Goal: Navigation & Orientation: Find specific page/section

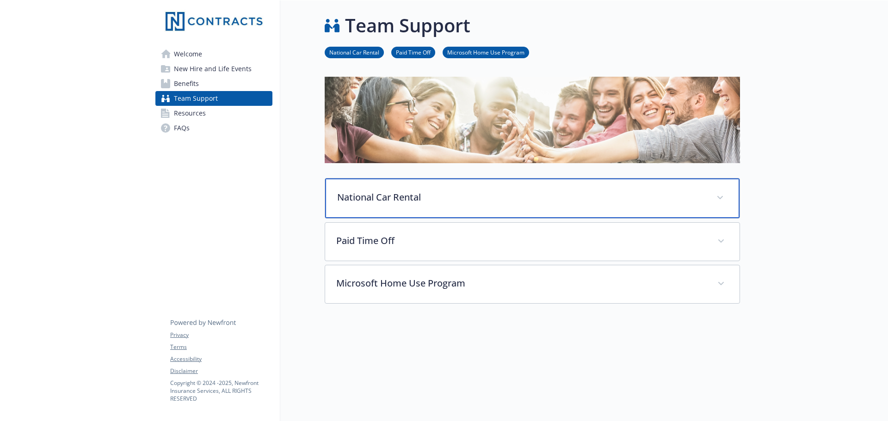
click at [721, 192] on span at bounding box center [720, 198] width 15 height 15
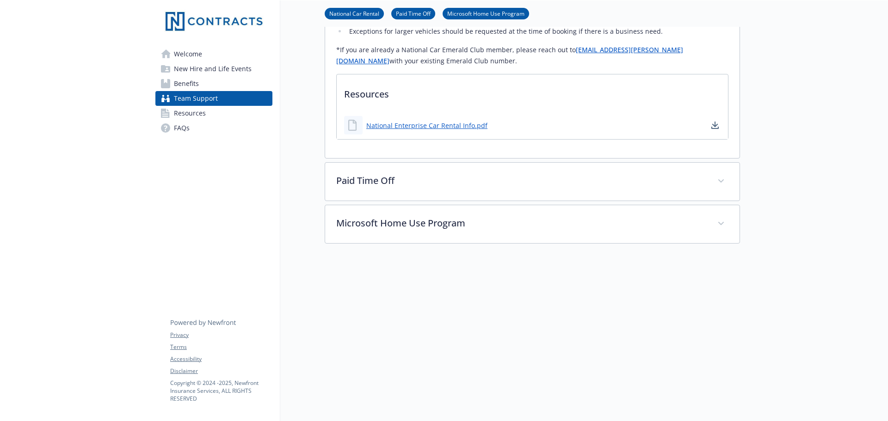
scroll to position [346, 0]
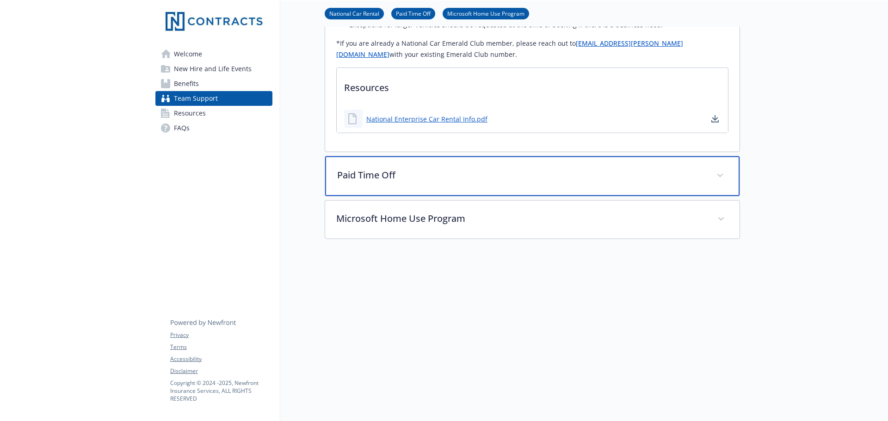
click at [575, 176] on div "Paid Time Off" at bounding box center [532, 176] width 414 height 40
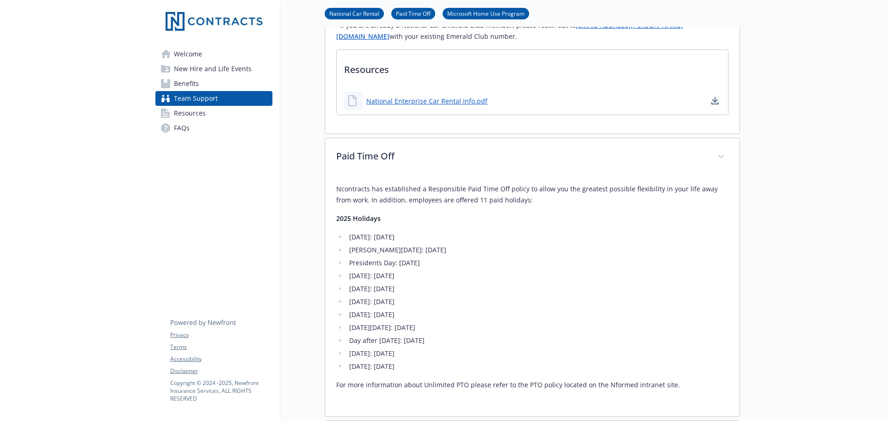
click at [166, 81] on icon at bounding box center [165, 83] width 9 height 9
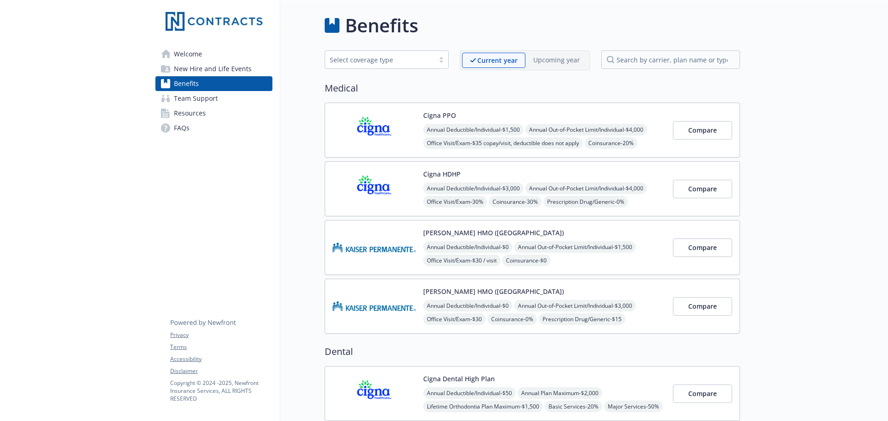
click at [203, 119] on span "Resources" at bounding box center [190, 113] width 32 height 15
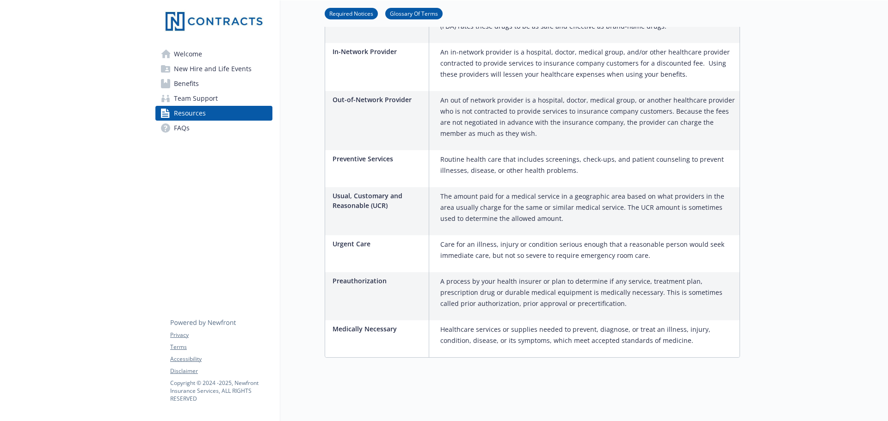
scroll to position [740, 0]
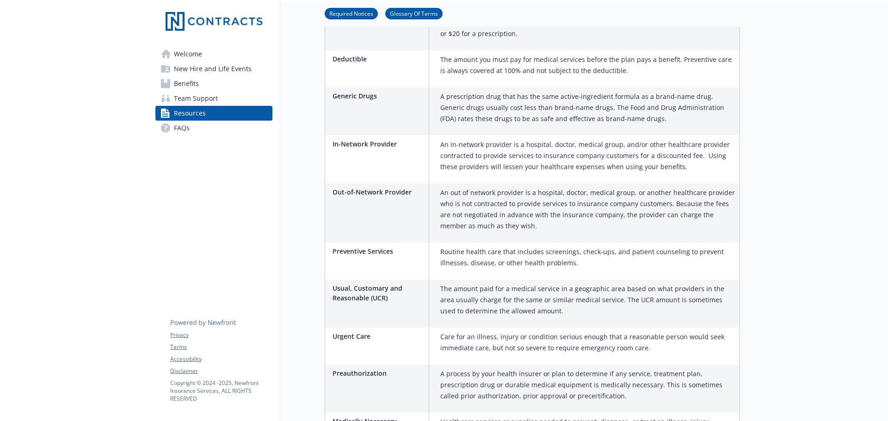
click at [188, 85] on span "Benefits" at bounding box center [186, 83] width 25 height 15
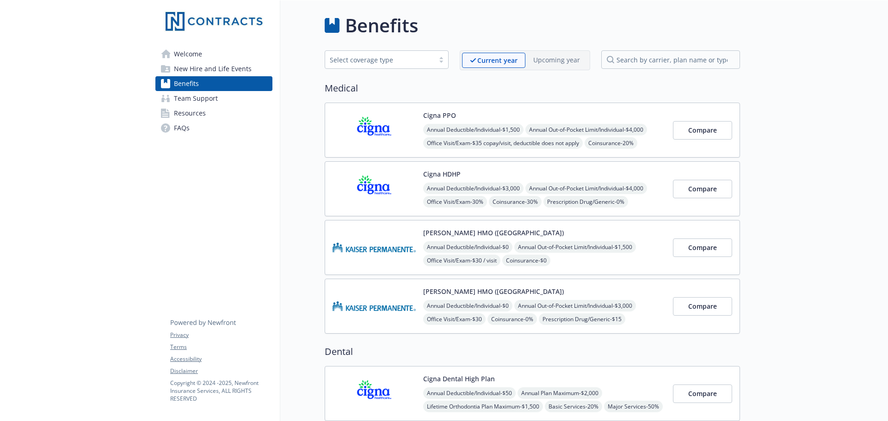
click at [188, 52] on span "Welcome" at bounding box center [188, 54] width 28 height 15
